Goal: Task Accomplishment & Management: Use online tool/utility

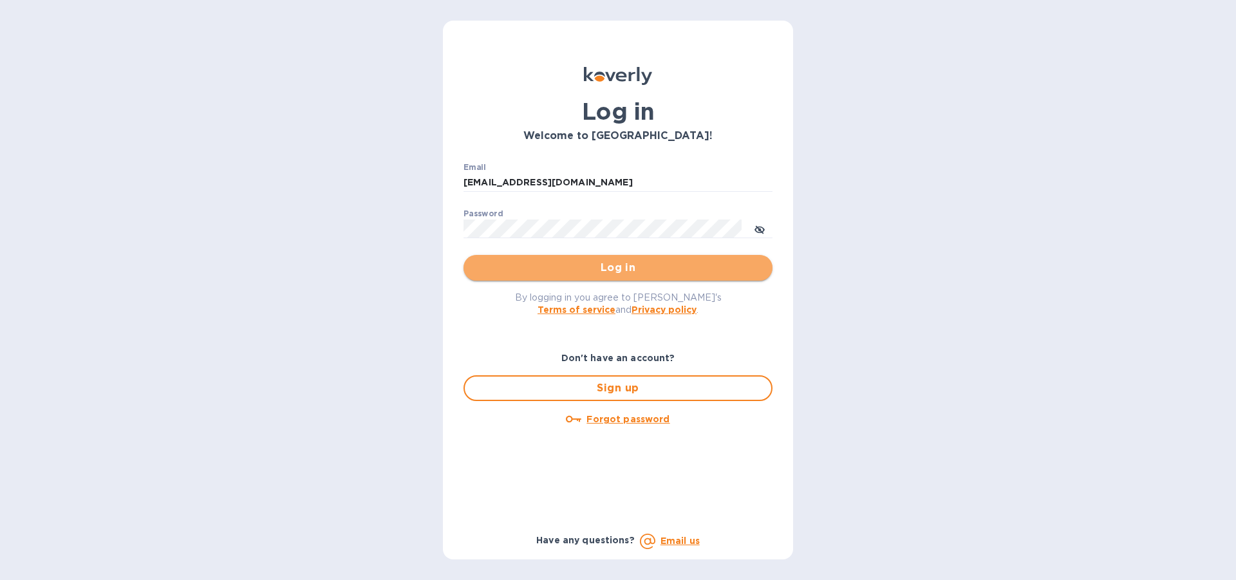
click at [595, 266] on span "Log in" at bounding box center [618, 267] width 288 height 15
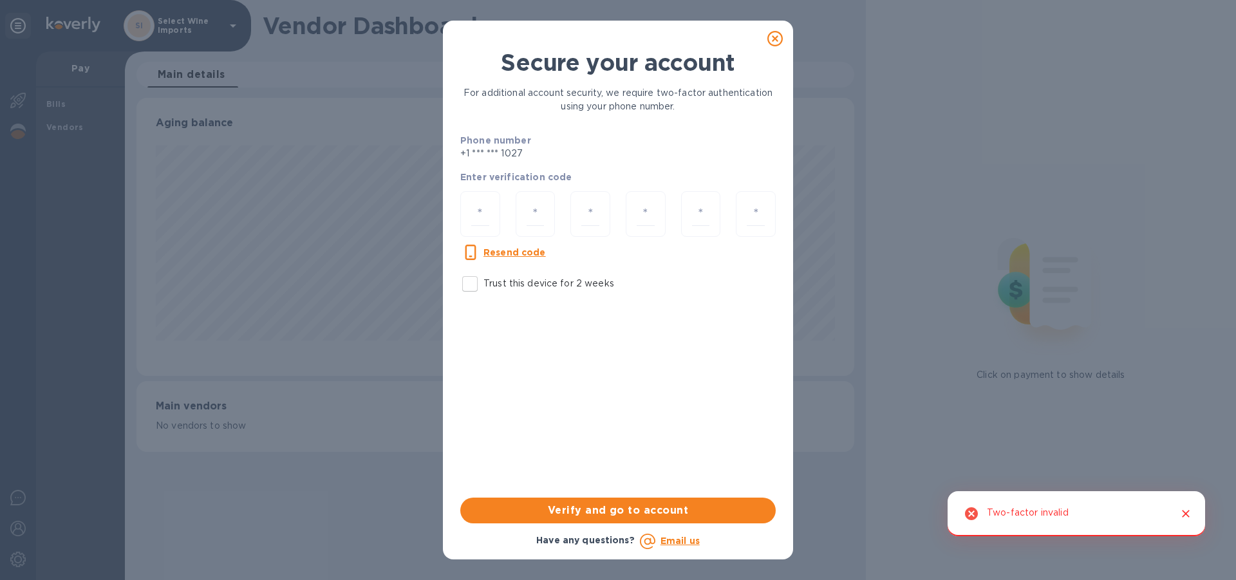
scroll to position [278, 717]
click at [463, 285] on input "Trust this device for 2 weeks" at bounding box center [469, 283] width 27 height 27
checkbox input "true"
click at [485, 212] on input "number" at bounding box center [480, 214] width 18 height 24
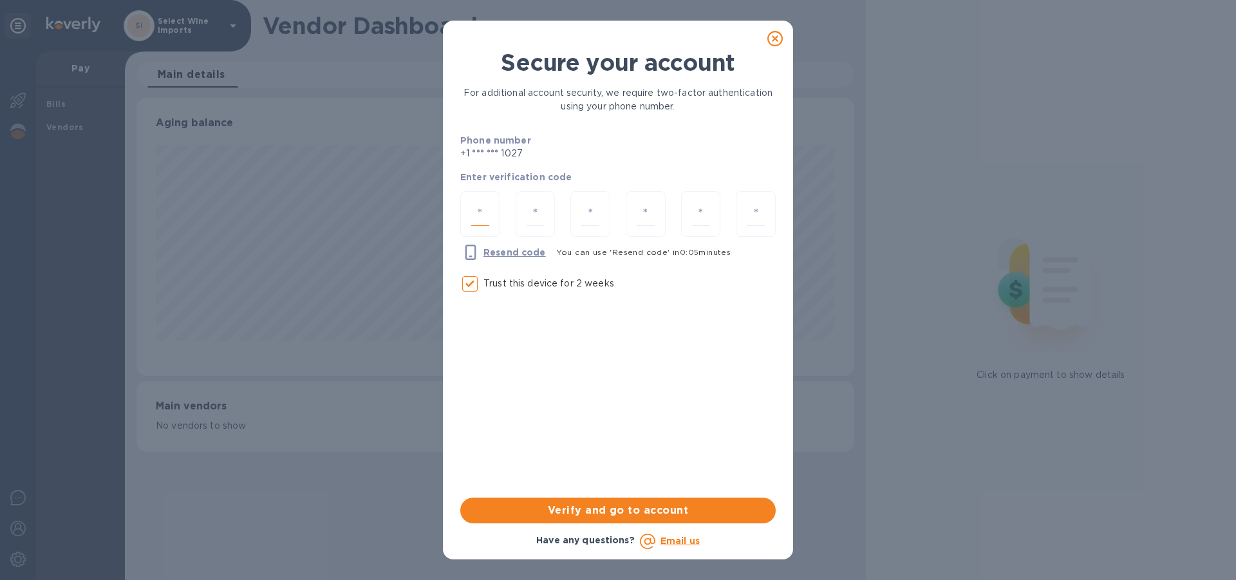
type input "9"
type input "8"
type input "2"
type input "1"
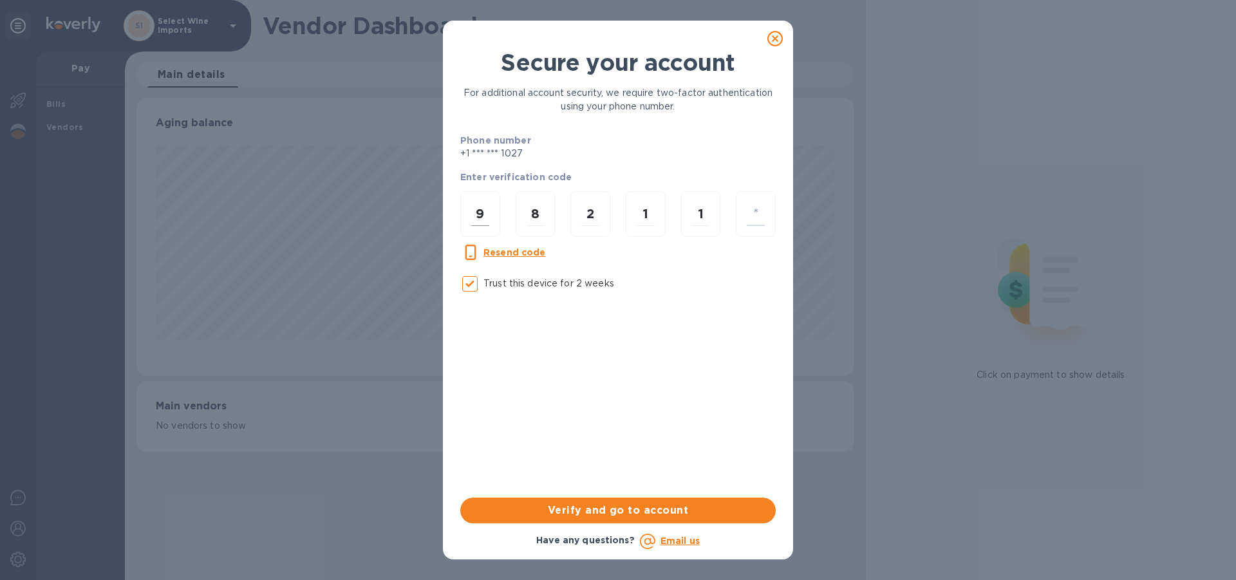
type input "3"
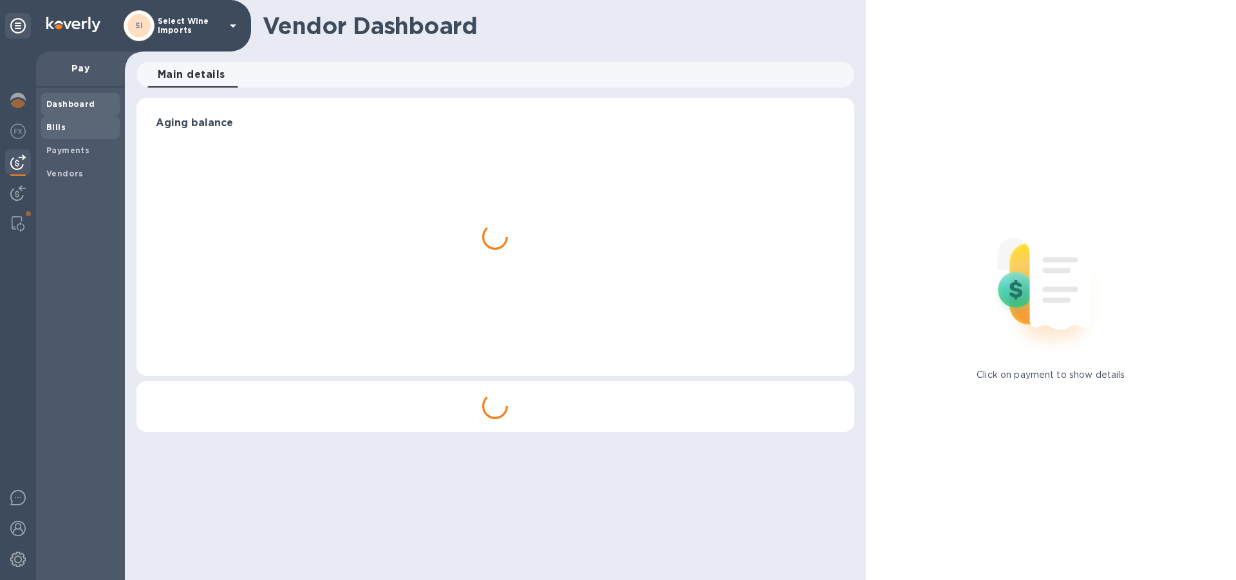
click at [53, 127] on b "Bills" at bounding box center [55, 127] width 19 height 10
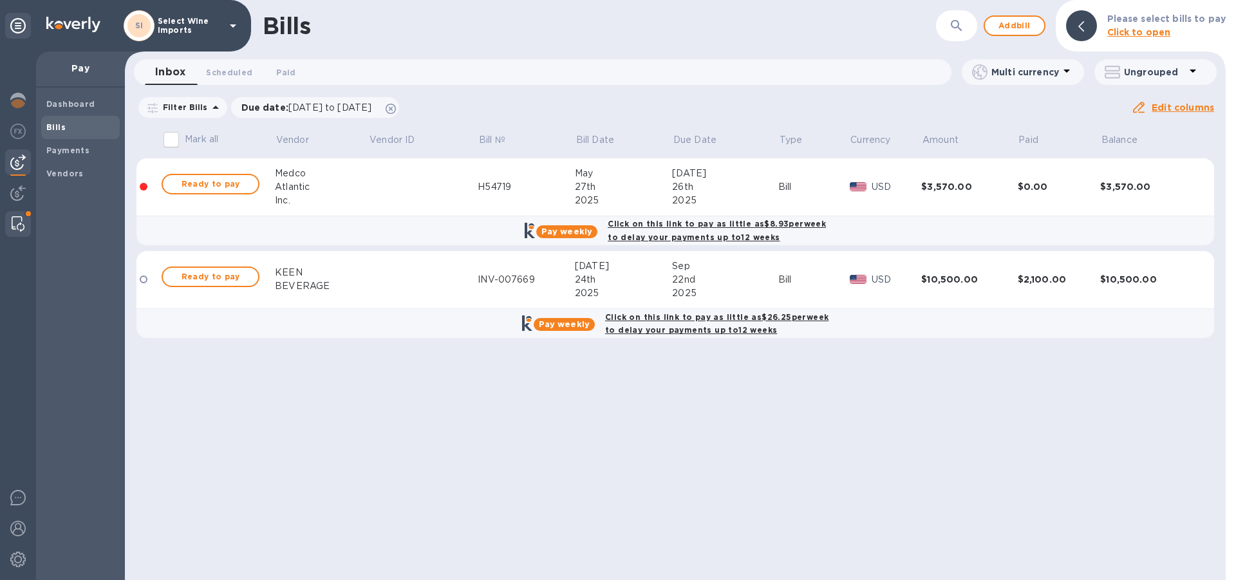
click at [14, 219] on img at bounding box center [18, 223] width 13 height 15
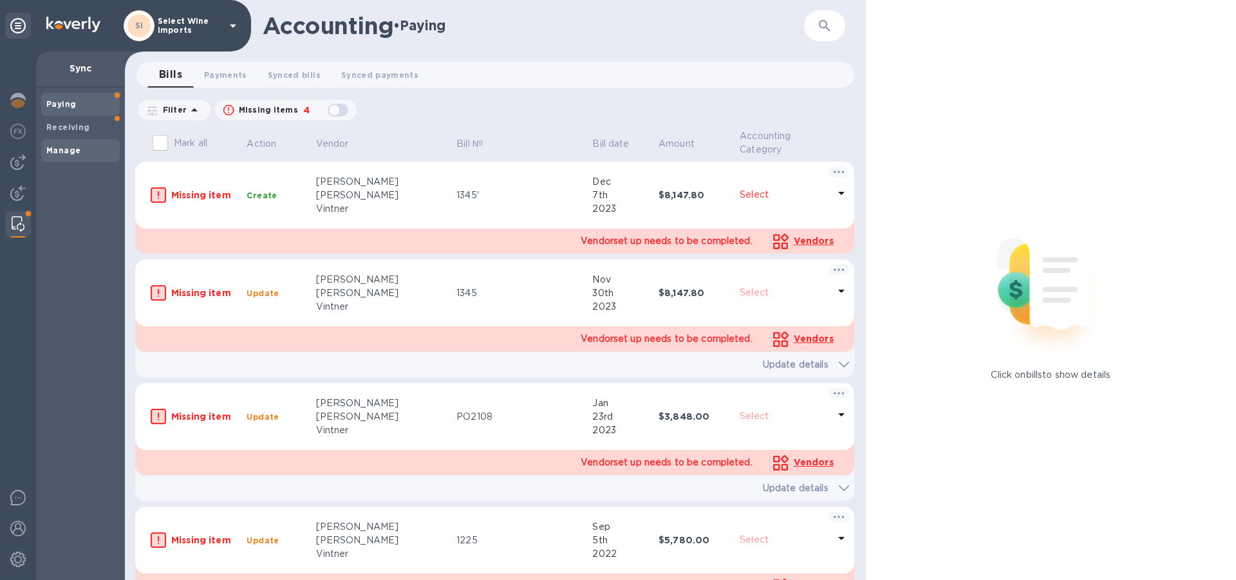
click at [70, 153] on b "Manage" at bounding box center [63, 150] width 34 height 10
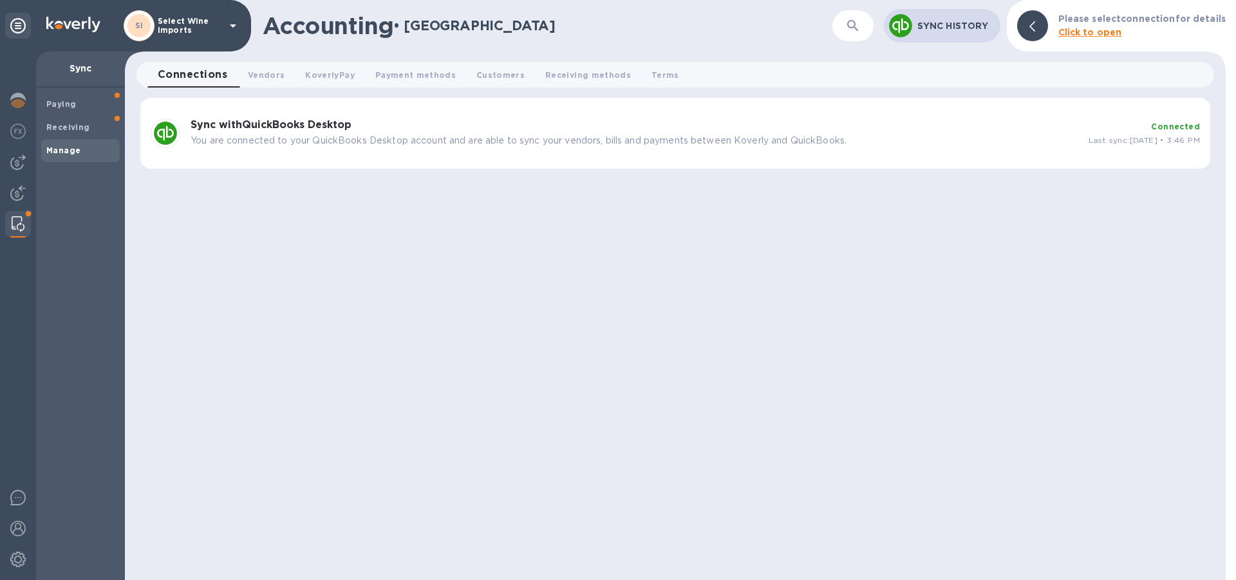
click at [285, 131] on div "Sync with QuickBooks Desktop You are connected to your QuickBooks Desktop accou…" at bounding box center [634, 133] width 898 height 39
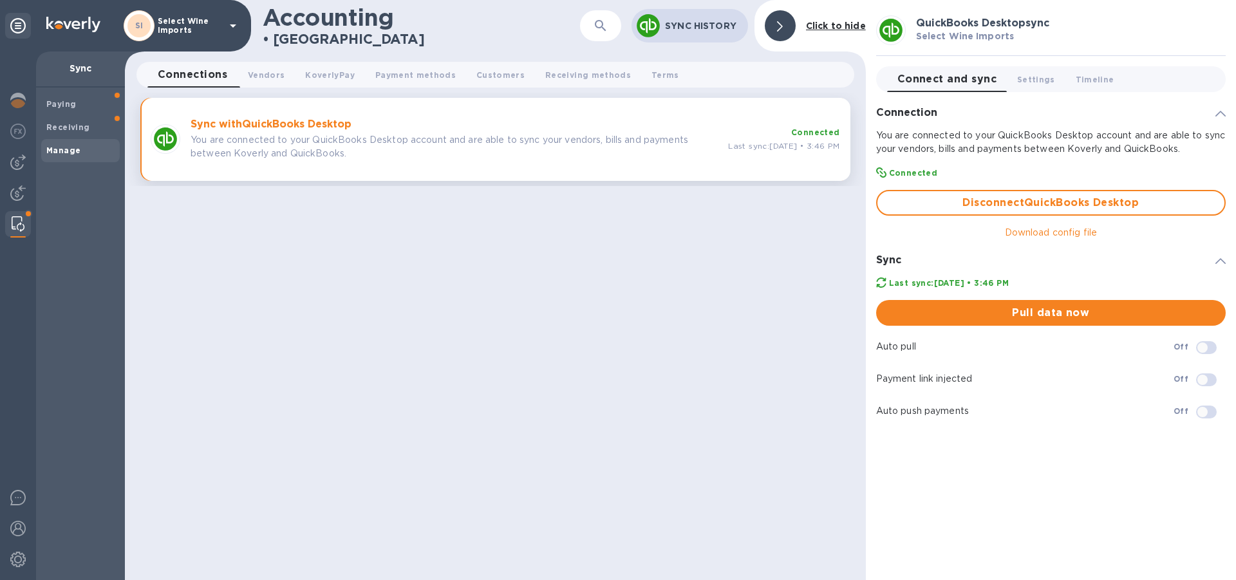
checkbox input "true"
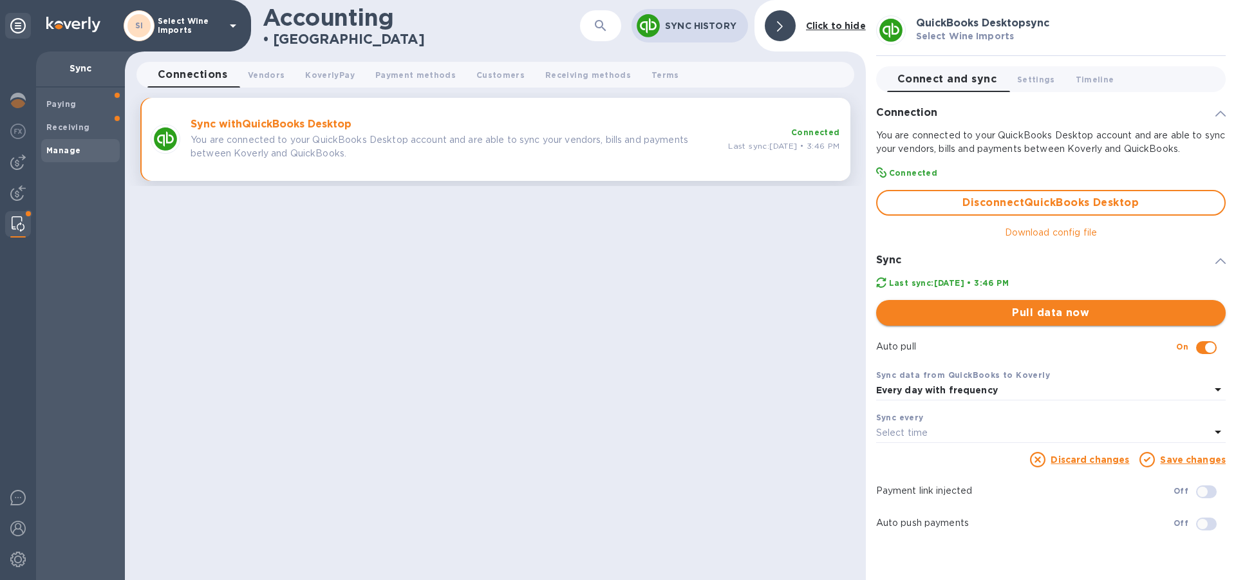
click at [1040, 312] on span "Pull data now" at bounding box center [1050, 312] width 329 height 15
